Goal: Find contact information: Find phone number

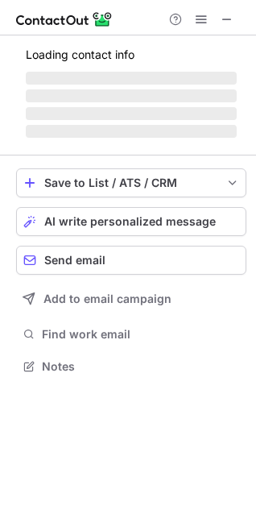
scroll to position [365, 256]
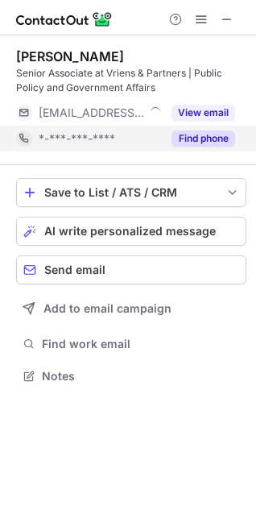
click at [205, 138] on button "Find phone" at bounding box center [204, 139] width 64 height 16
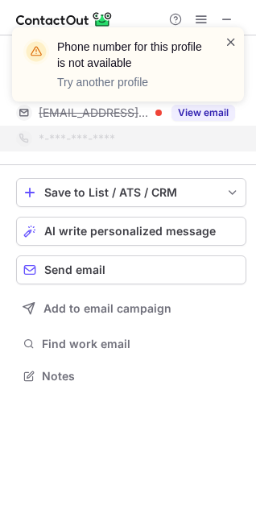
click at [233, 43] on span at bounding box center [231, 42] width 13 height 16
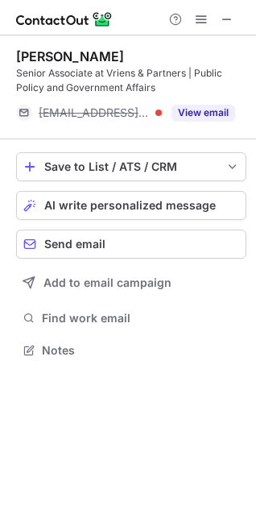
scroll to position [339, 256]
click at [229, 23] on span at bounding box center [227, 19] width 13 height 13
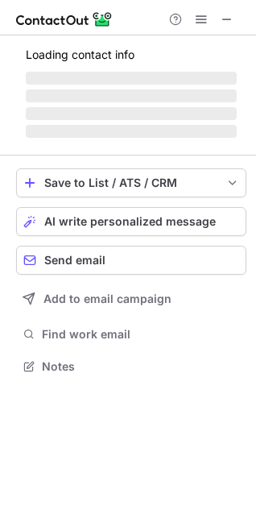
scroll to position [376, 256]
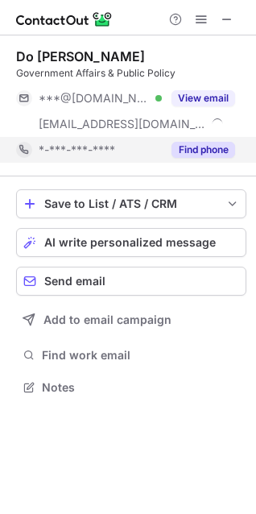
click at [217, 146] on button "Find phone" at bounding box center [204, 150] width 64 height 16
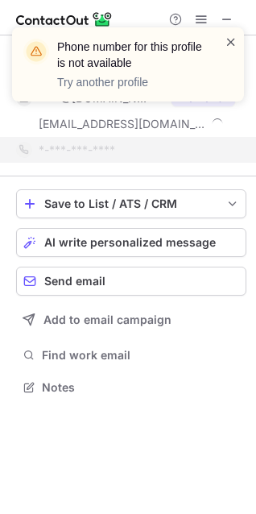
click at [233, 42] on span at bounding box center [231, 42] width 13 height 16
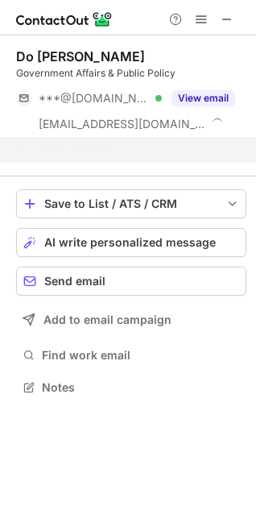
click at [233, 16] on div "Phone number for this profile is not available Try another profile" at bounding box center [128, 70] width 258 height 119
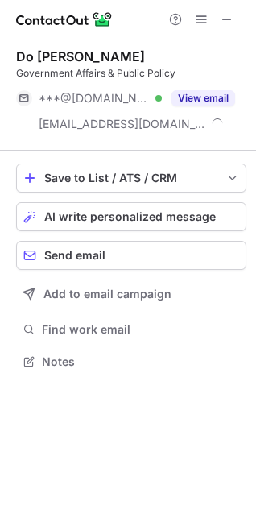
scroll to position [351, 256]
click at [229, 20] on span at bounding box center [227, 19] width 13 height 13
